Goal: Task Accomplishment & Management: Complete application form

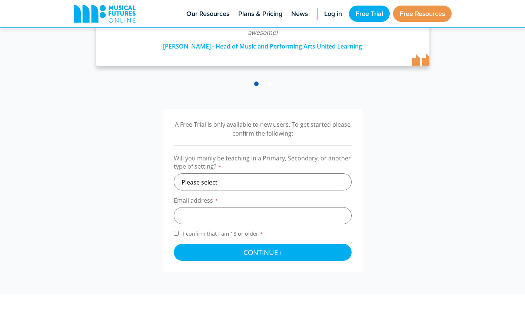
scroll to position [160, 0]
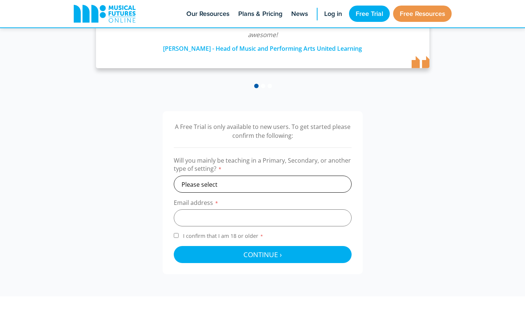
click at [323, 184] on select "Please select Primary Secondary Other" at bounding box center [263, 184] width 178 height 17
select select "secondary"
click at [174, 176] on select "Please select Primary Secondary Other" at bounding box center [263, 184] width 178 height 17
click at [262, 221] on input "email" at bounding box center [263, 217] width 178 height 17
type input "amanda.wentz@northview.school"
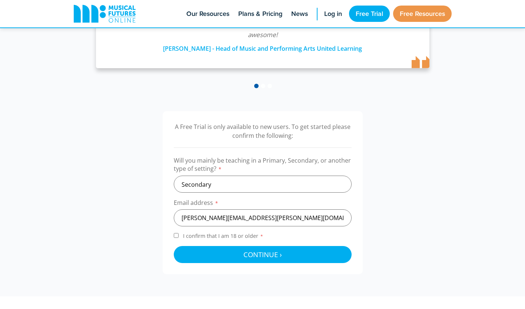
click at [175, 236] on input "I confirm that I am 18 or older *" at bounding box center [176, 235] width 5 height 5
checkbox input "true"
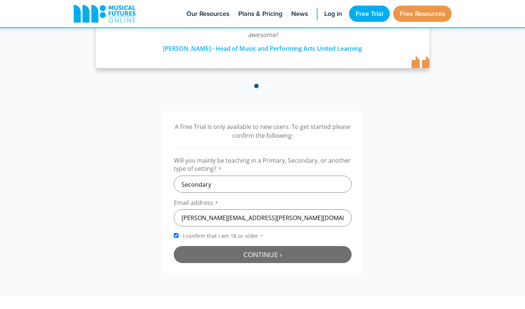
click at [290, 262] on button "Continue › Checking your details..." at bounding box center [263, 254] width 178 height 17
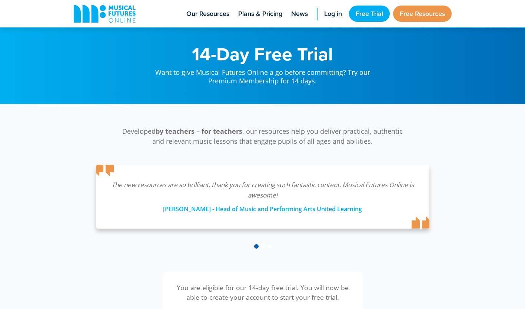
scroll to position [242, 0]
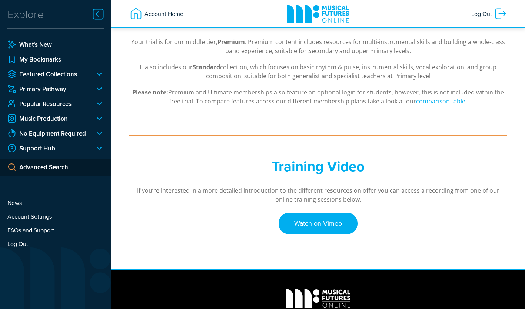
scroll to position [150, 0]
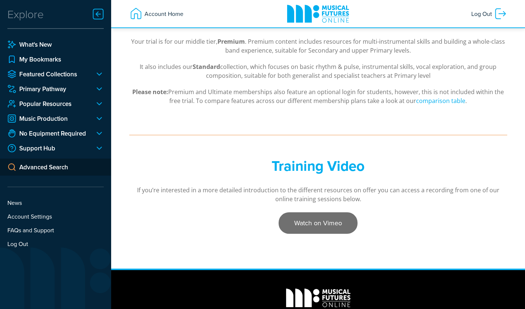
click at [316, 220] on link "Watch on Vimeo" at bounding box center [318, 222] width 79 height 21
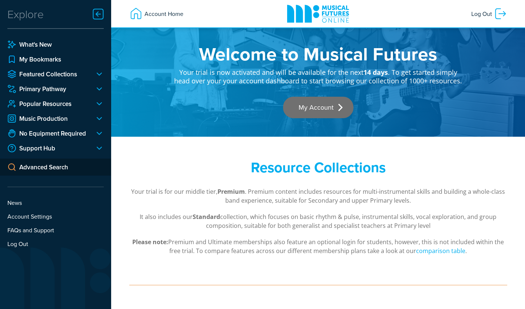
click at [324, 113] on link "My Account" at bounding box center [318, 107] width 70 height 21
